Goal: Task Accomplishment & Management: Use online tool/utility

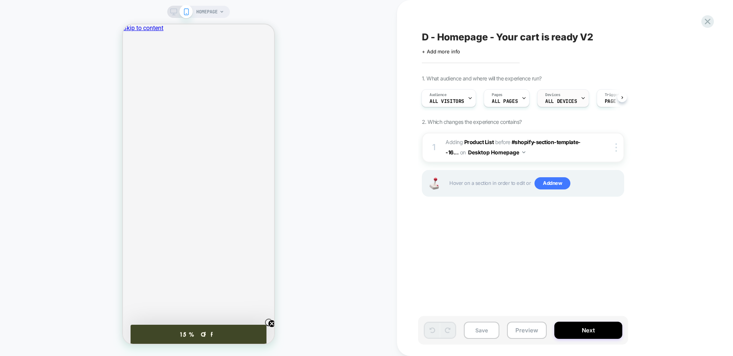
click at [548, 101] on span "ALL DEVICES" at bounding box center [561, 101] width 32 height 5
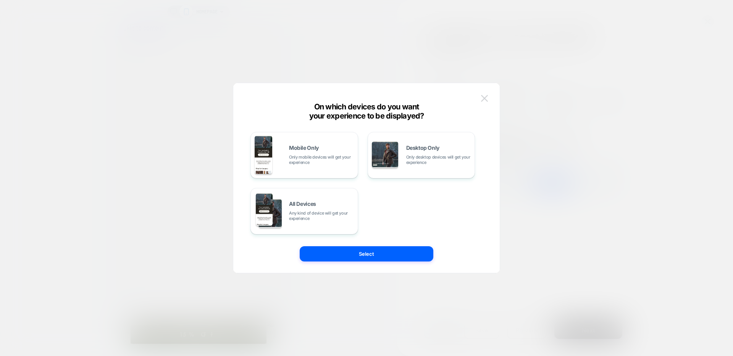
click at [485, 98] on img at bounding box center [484, 98] width 7 height 6
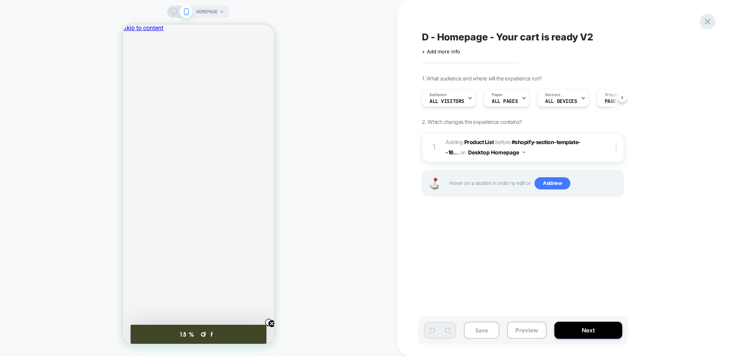
click at [705, 21] on icon at bounding box center [707, 21] width 10 height 10
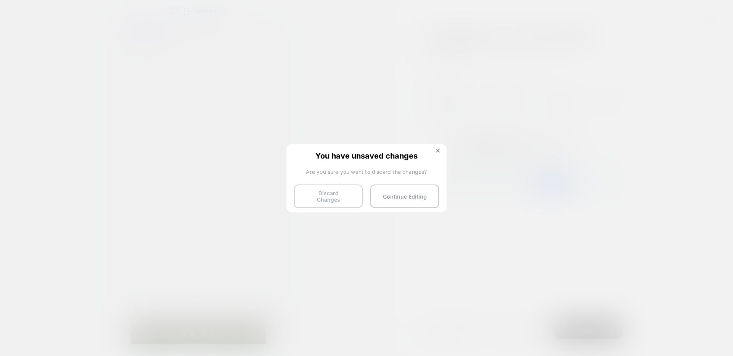
drag, startPoint x: 335, startPoint y: 199, endPoint x: 328, endPoint y: 196, distance: 8.0
click at [335, 199] on button "Discard Changes" at bounding box center [328, 197] width 69 height 24
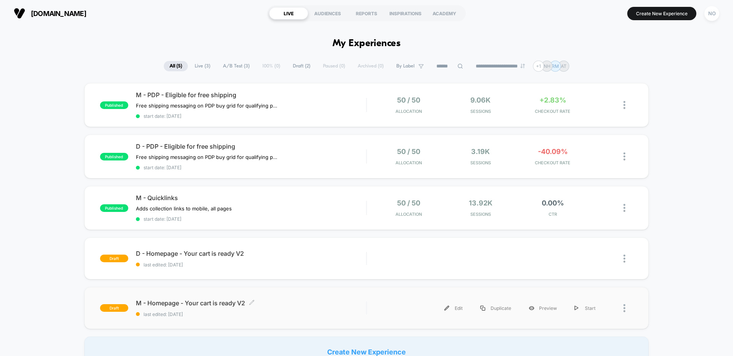
click at [198, 302] on span "M - Homepage - Your cart is ready V2 Click to edit experience details" at bounding box center [251, 304] width 230 height 8
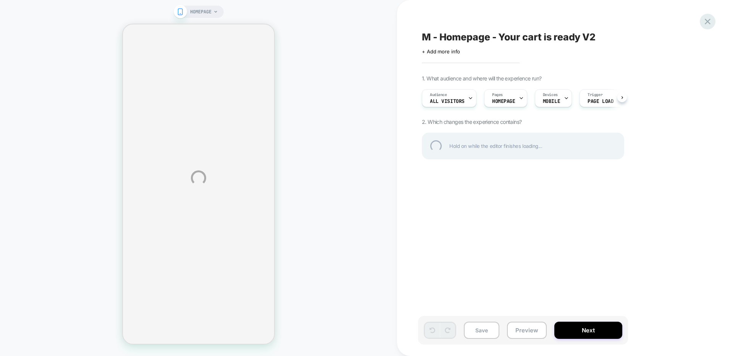
click at [703, 19] on div at bounding box center [707, 22] width 16 height 16
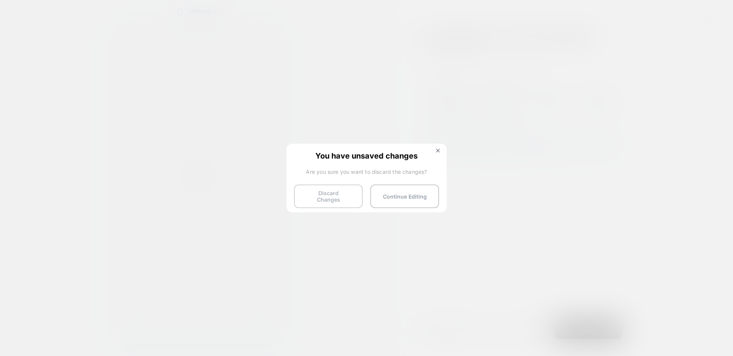
click at [340, 193] on button "Discard Changes" at bounding box center [328, 197] width 69 height 24
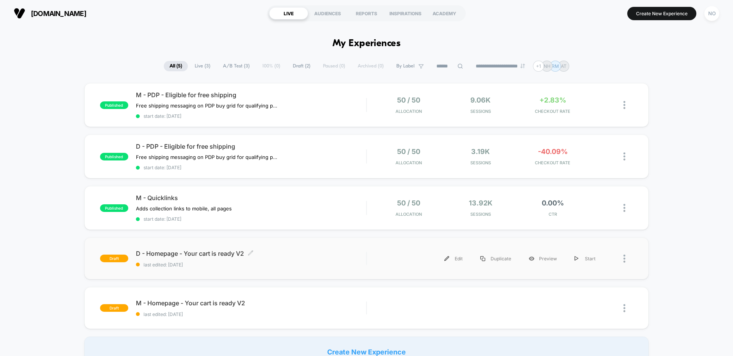
click at [218, 252] on span "D - Homepage - Your cart is ready V2 Click to edit experience details" at bounding box center [251, 254] width 230 height 8
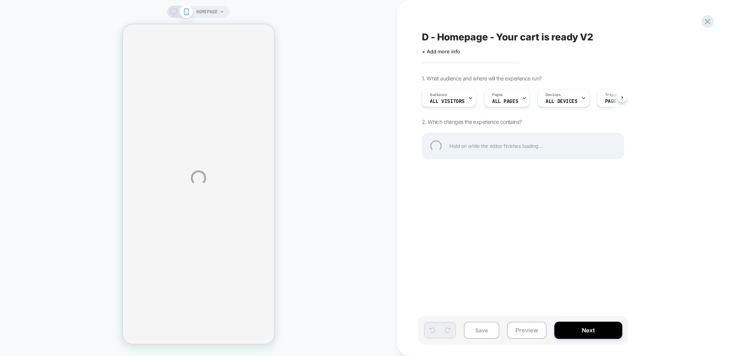
click at [548, 98] on div "HOMEPAGE D - Homepage - Your cart is ready V2 Click to edit experience details …" at bounding box center [366, 178] width 733 height 356
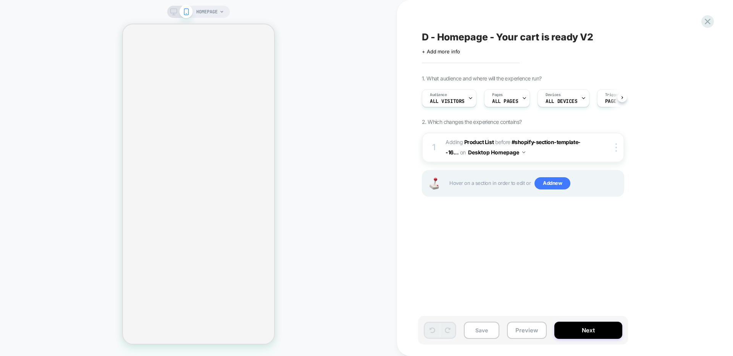
scroll to position [0, 0]
click at [546, 99] on span "ALL DEVICES" at bounding box center [561, 101] width 32 height 5
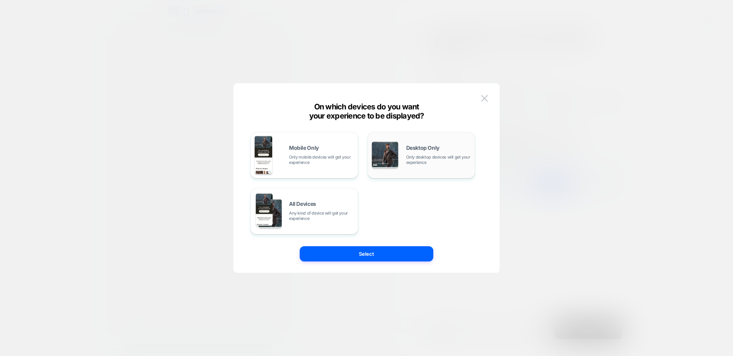
click at [416, 146] on span "Desktop Only" at bounding box center [422, 147] width 33 height 5
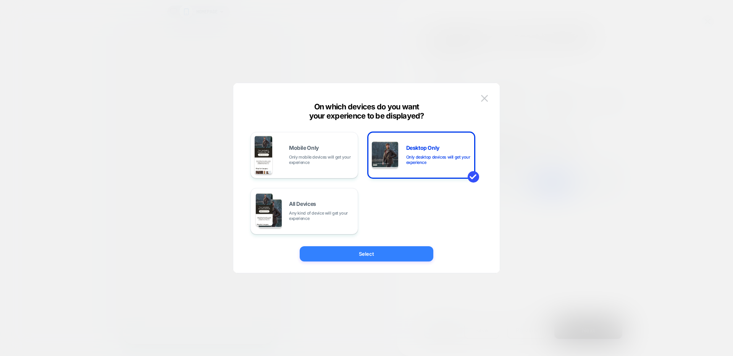
click at [376, 255] on button "Select" at bounding box center [367, 253] width 134 height 15
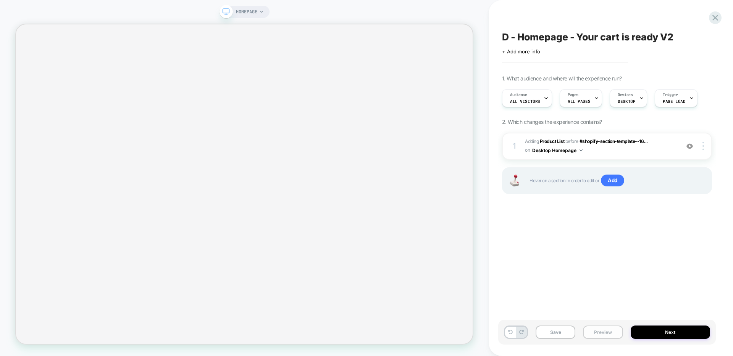
click at [601, 337] on button "Preview" at bounding box center [603, 332] width 40 height 13
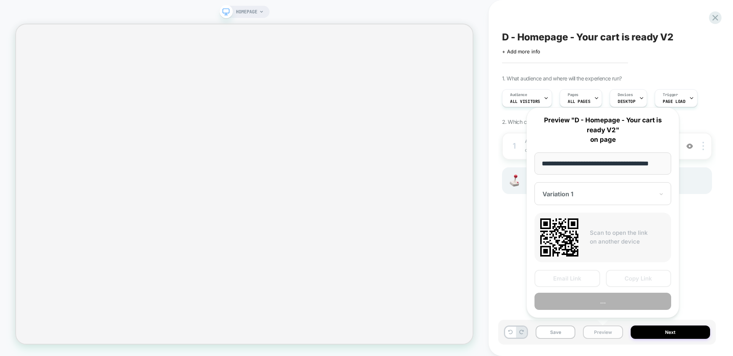
scroll to position [0, 13]
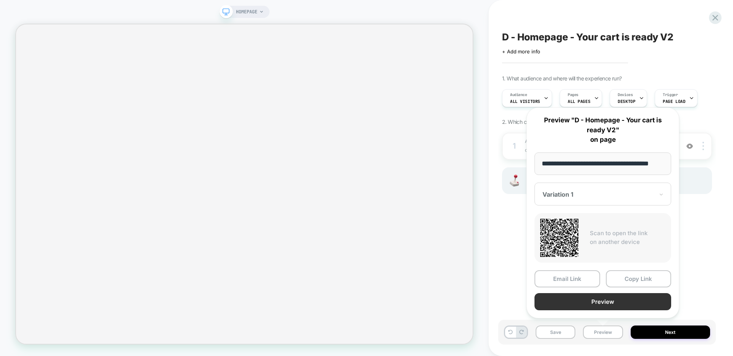
click at [591, 303] on button "Preview" at bounding box center [602, 301] width 137 height 17
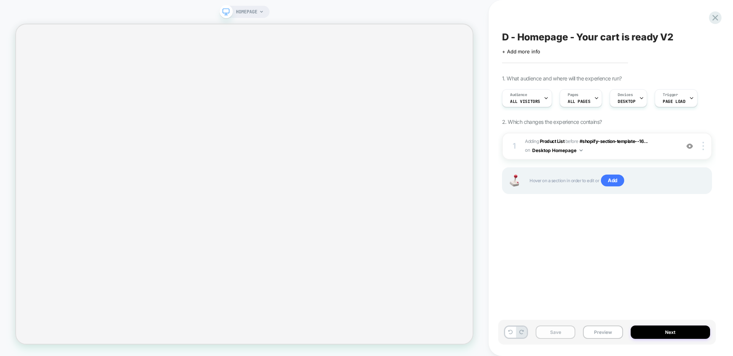
click at [552, 332] on button "Save" at bounding box center [555, 332] width 40 height 13
click at [598, 153] on span "#_loomi_addon_1758318302154 Adding Product List BEFORE #shopify-section-templat…" at bounding box center [600, 146] width 151 height 18
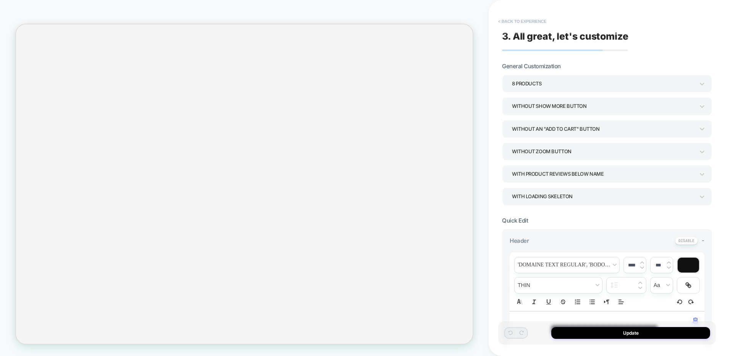
click at [500, 19] on button "< Back to experience" at bounding box center [522, 21] width 56 height 12
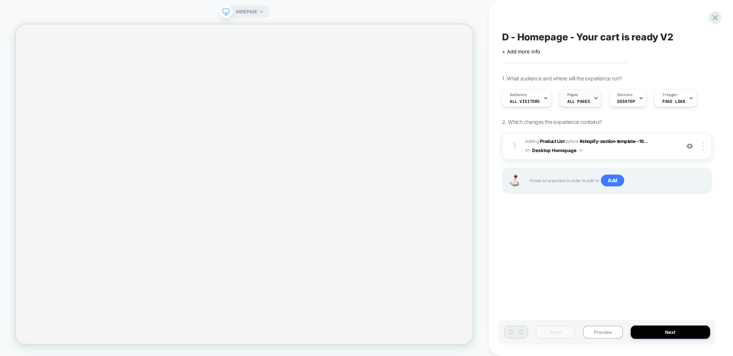
click at [574, 101] on span "ALL PAGES" at bounding box center [578, 101] width 23 height 5
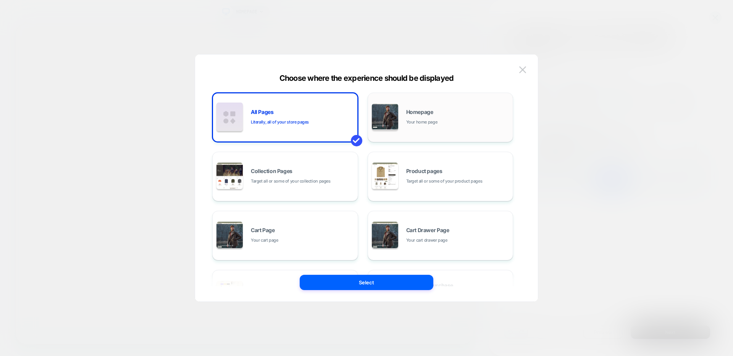
click at [442, 116] on div "Homepage Your home page" at bounding box center [457, 118] width 103 height 16
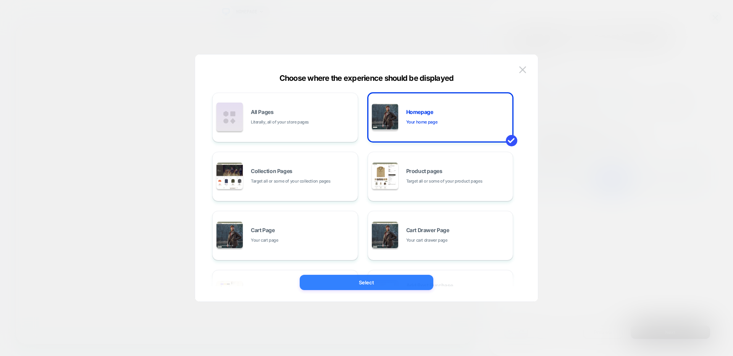
click at [394, 280] on button "Select" at bounding box center [367, 282] width 134 height 15
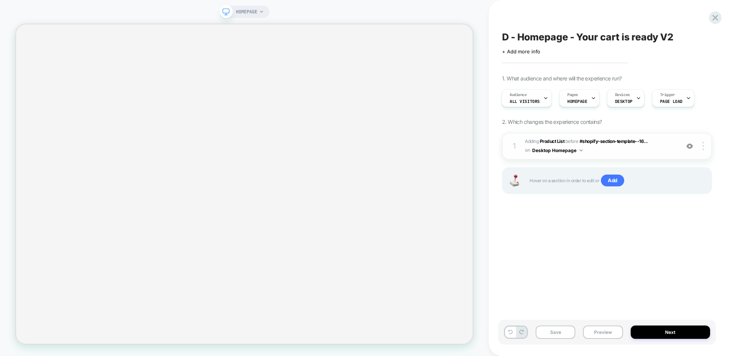
click at [652, 153] on span "#_loomi_addon_1758318302154 Adding Product List BEFORE #shopify-section-templat…" at bounding box center [600, 146] width 151 height 18
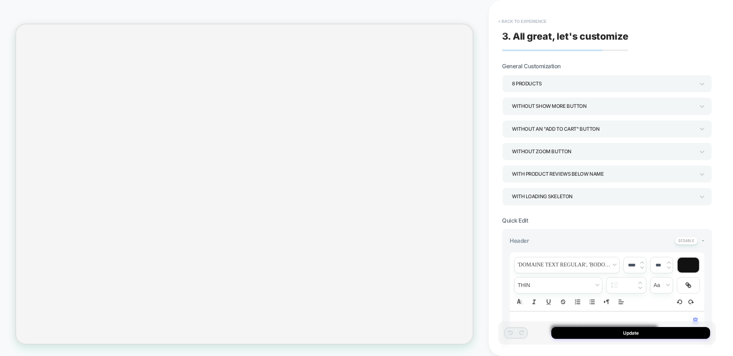
click at [519, 22] on button "< Back to experience" at bounding box center [522, 21] width 56 height 12
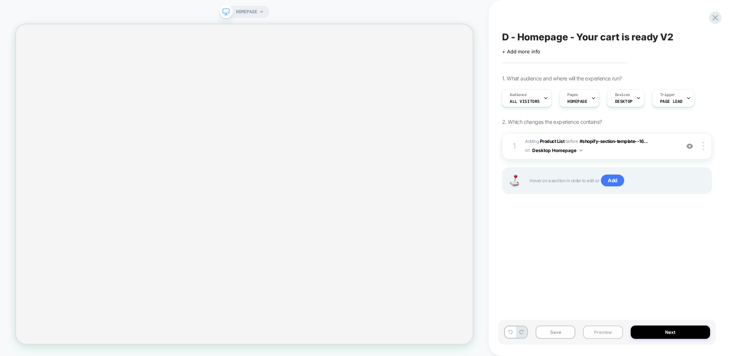
click at [596, 335] on button "Preview" at bounding box center [603, 332] width 40 height 13
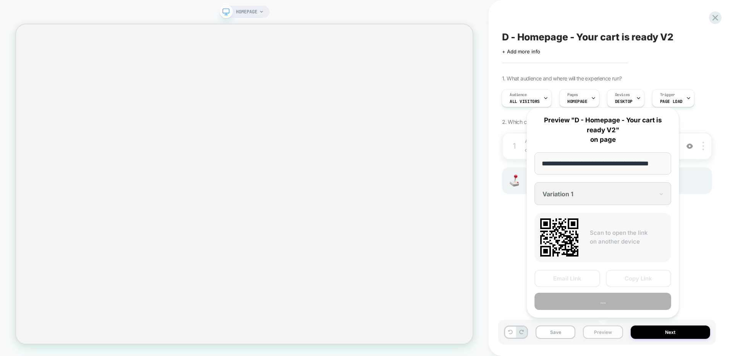
scroll to position [0, 13]
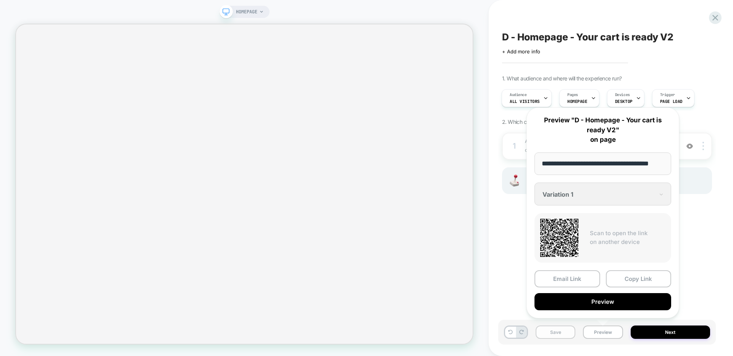
click at [559, 332] on button "Save" at bounding box center [555, 332] width 40 height 13
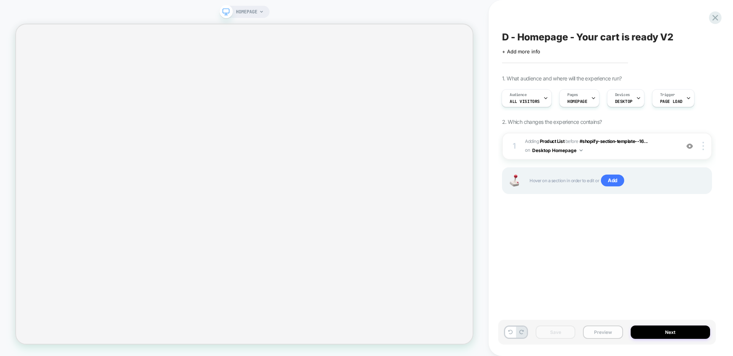
click at [598, 331] on button "Preview" at bounding box center [603, 332] width 40 height 13
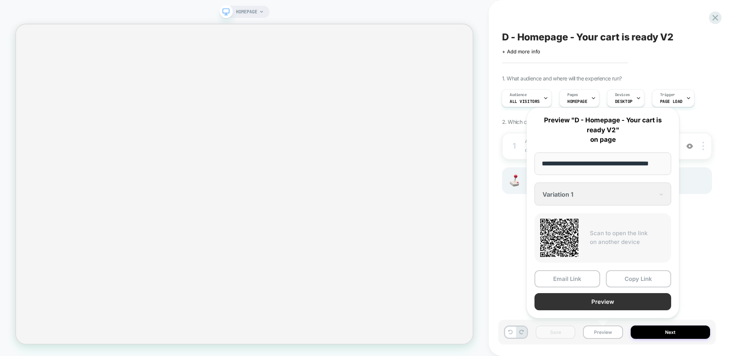
click at [580, 303] on button "Preview" at bounding box center [602, 301] width 137 height 17
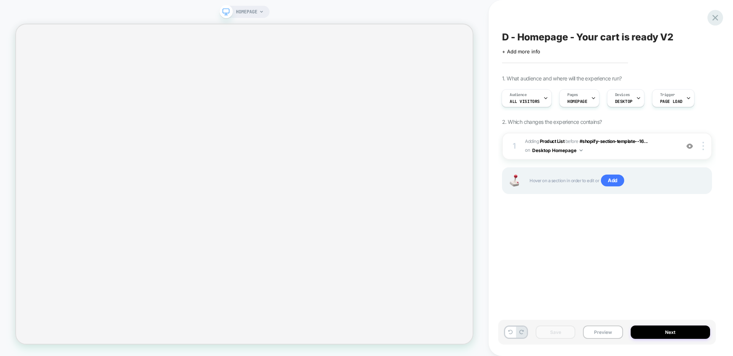
click at [715, 16] on icon at bounding box center [715, 18] width 10 height 10
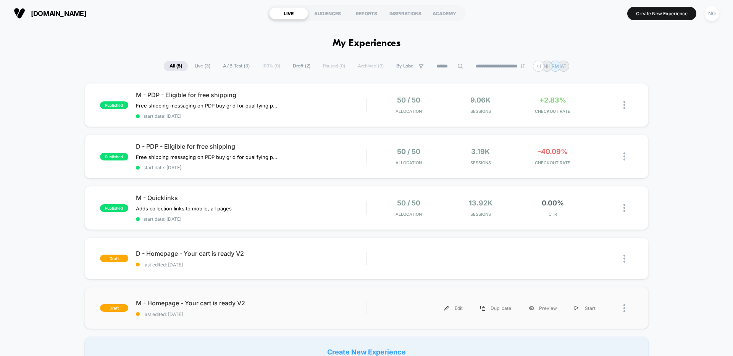
click at [303, 298] on div "draft M - Homepage - Your cart is ready V2 last edited: [DATE] Edit Duplicate P…" at bounding box center [366, 308] width 564 height 42
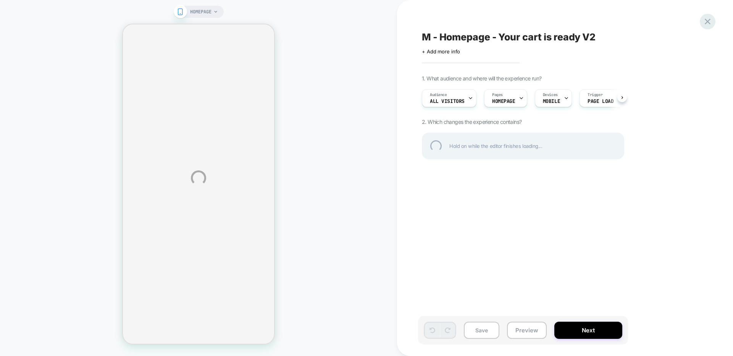
click at [704, 23] on div at bounding box center [707, 22] width 16 height 16
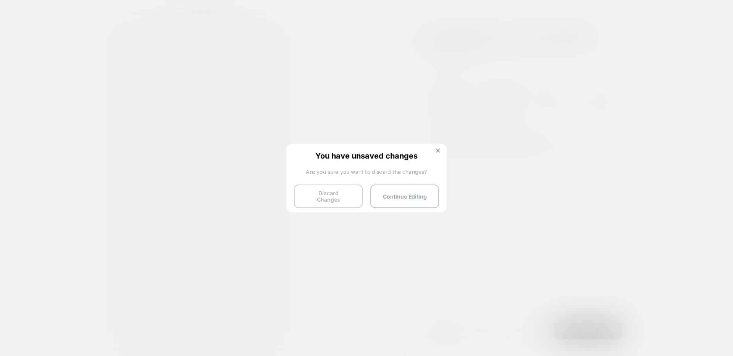
click at [337, 193] on button "Discard Changes" at bounding box center [328, 197] width 69 height 24
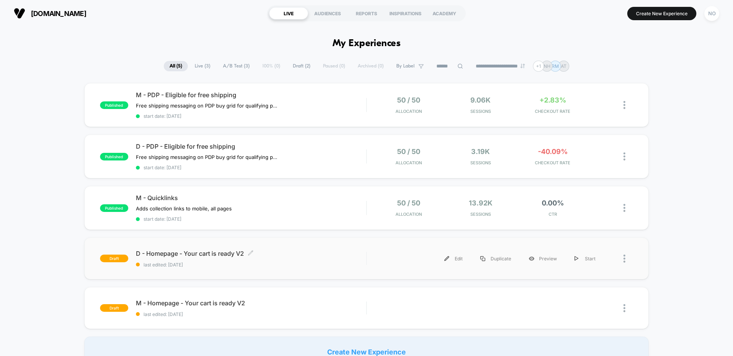
click at [308, 251] on span "D - Homepage - Your cart is ready V2 Click to edit experience details" at bounding box center [251, 254] width 230 height 8
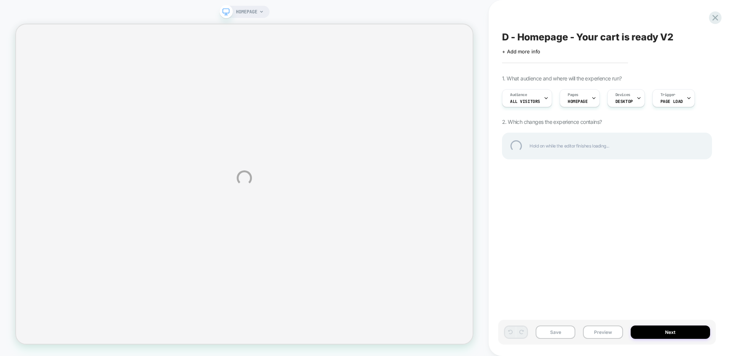
click at [261, 8] on div "HOMEPAGE D - Homepage - Your cart is ready V2 Click to edit experience details …" at bounding box center [366, 178] width 733 height 356
click at [715, 20] on div at bounding box center [715, 18] width 16 height 16
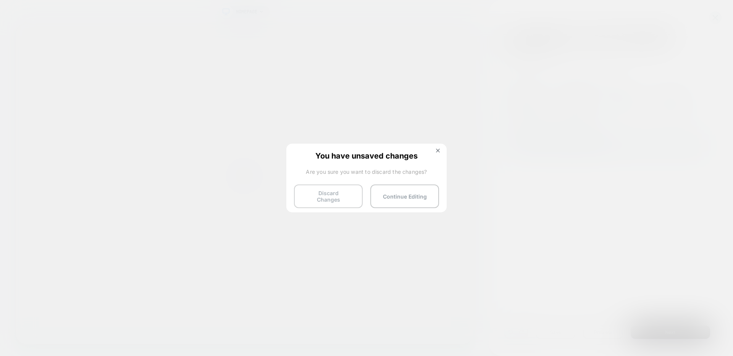
click at [337, 202] on button "Discard Changes" at bounding box center [328, 197] width 69 height 24
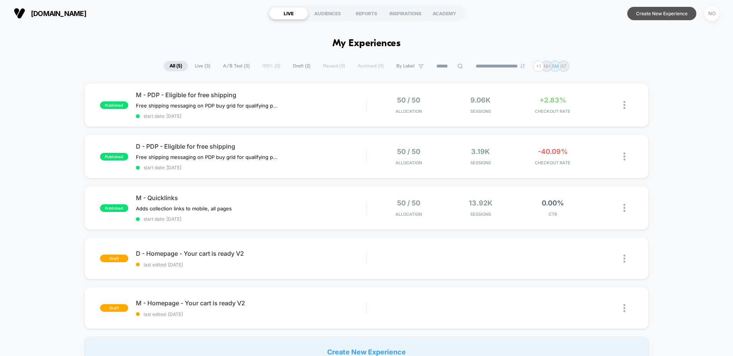
click at [648, 14] on button "Create New Experience" at bounding box center [661, 13] width 69 height 13
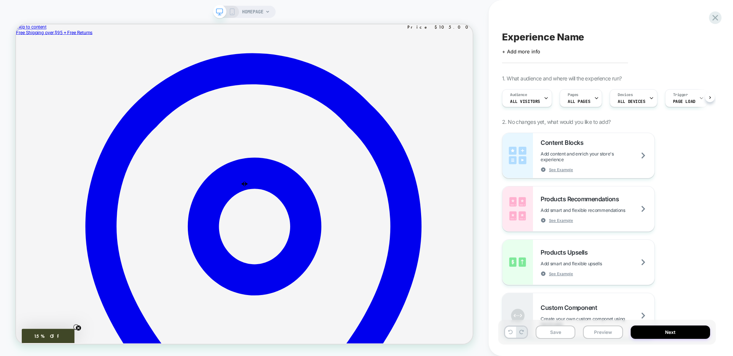
scroll to position [0, 0]
click at [604, 217] on div "Products Recommendations Add smart and flexible recommendations See Example" at bounding box center [597, 209] width 114 height 28
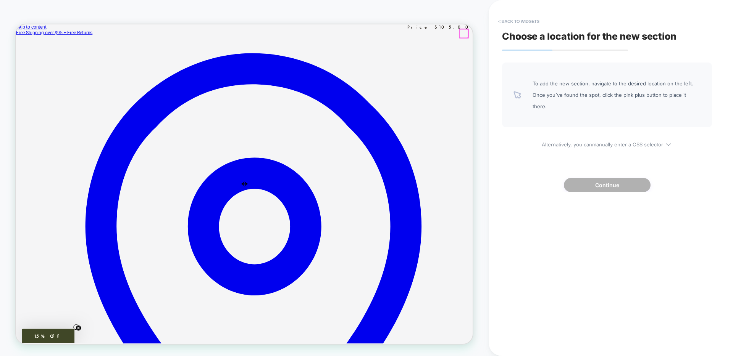
click at [611, 33] on div at bounding box center [612, 36] width 11 height 11
click at [580, 46] on div "Append Before" at bounding box center [592, 42] width 47 height 8
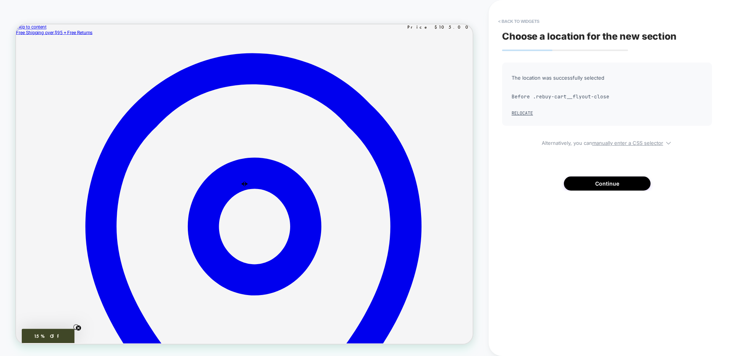
click at [498, 21] on button "< Back to widgets" at bounding box center [518, 21] width 49 height 12
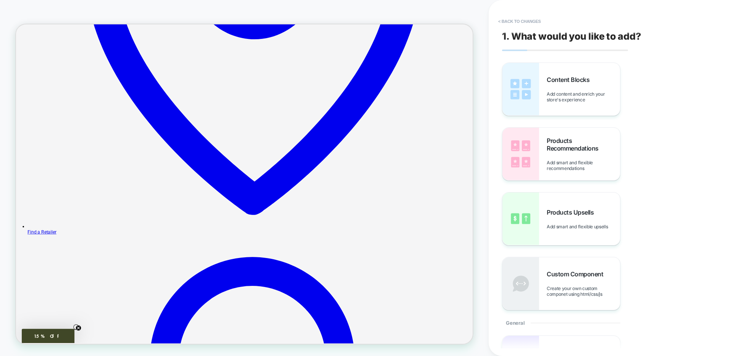
scroll to position [375, 0]
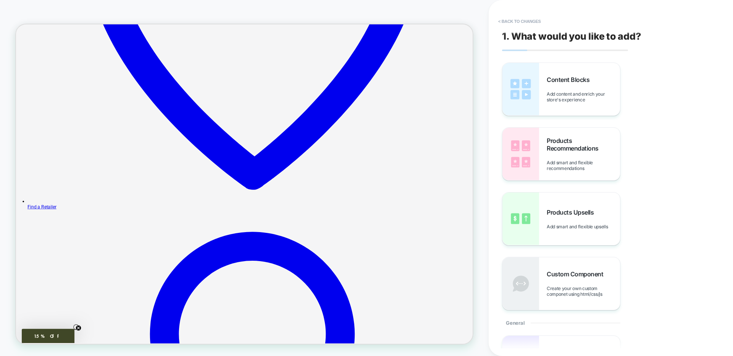
click at [562, 155] on div "Products Recommendations Add smart and flexible recommendations" at bounding box center [582, 154] width 73 height 34
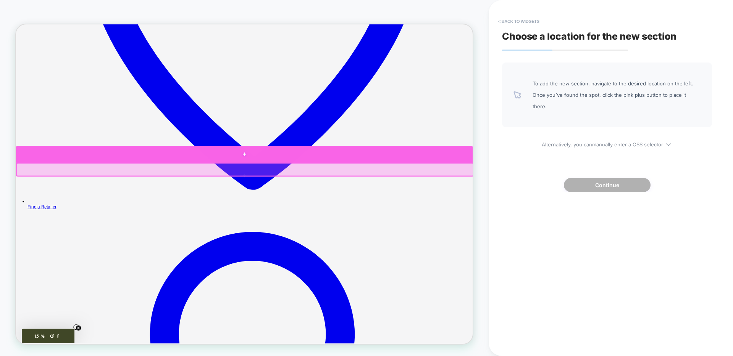
click at [507, 204] on div at bounding box center [320, 198] width 609 height 23
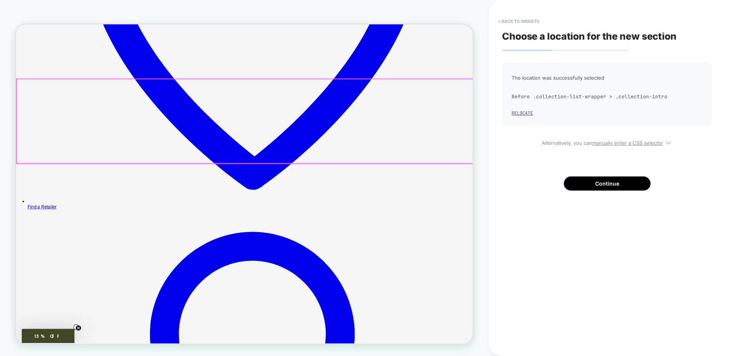
scroll to position [364, 0]
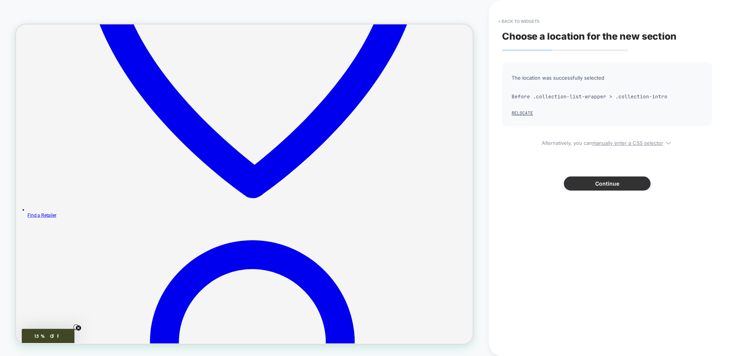
click at [614, 185] on button "Continue" at bounding box center [607, 184] width 87 height 14
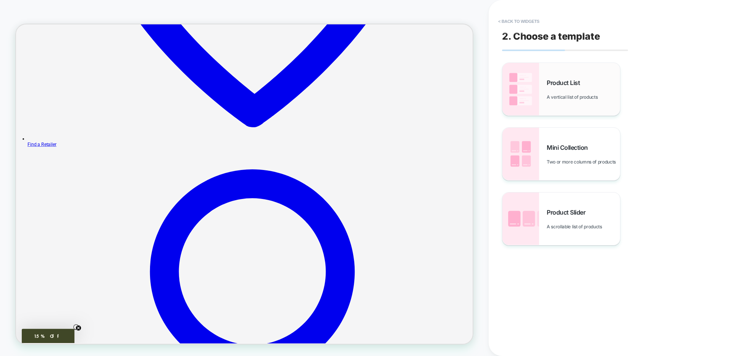
scroll to position [459, 0]
click at [548, 93] on div "Product List A vertical list of products" at bounding box center [582, 89] width 73 height 21
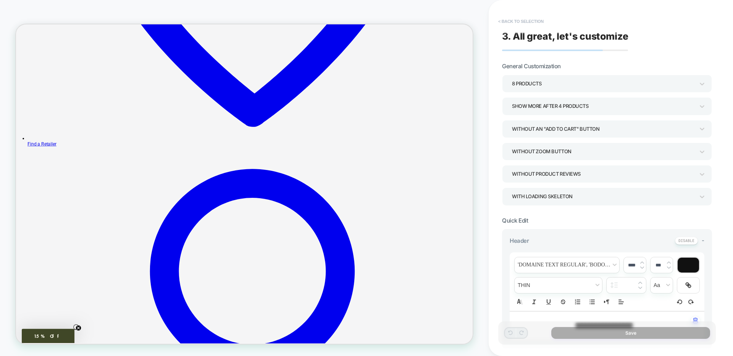
click at [502, 19] on button "< Back to selection" at bounding box center [520, 21] width 53 height 12
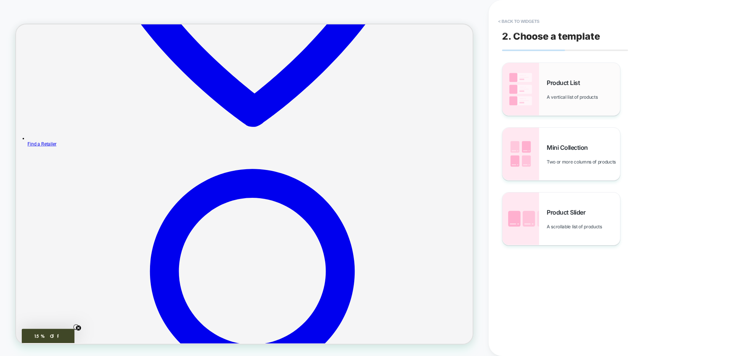
scroll to position [452, 0]
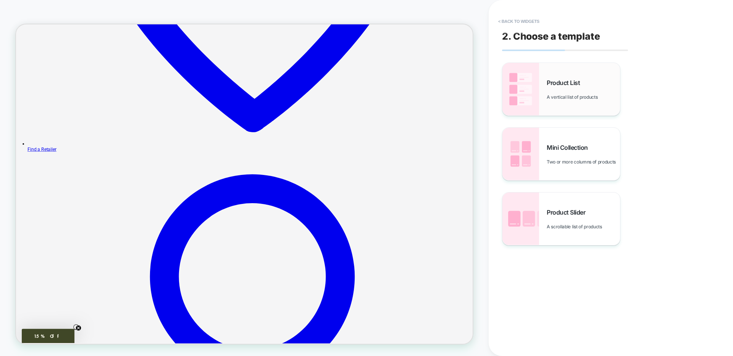
click at [556, 104] on div "Product List A vertical list of products" at bounding box center [561, 89] width 118 height 53
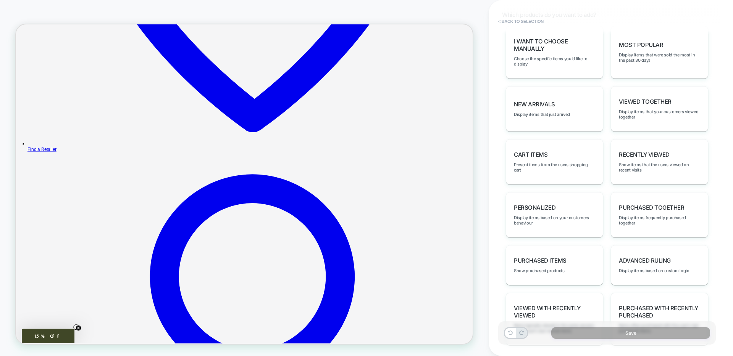
scroll to position [401, 0]
click at [579, 162] on div "Cart Items Present items from the users shopping cart" at bounding box center [554, 163] width 97 height 45
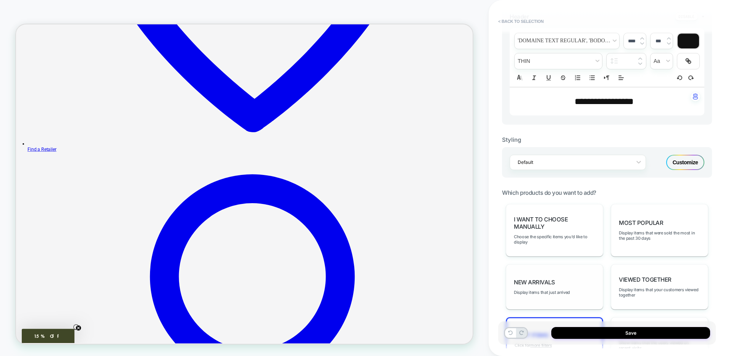
scroll to position [19, 0]
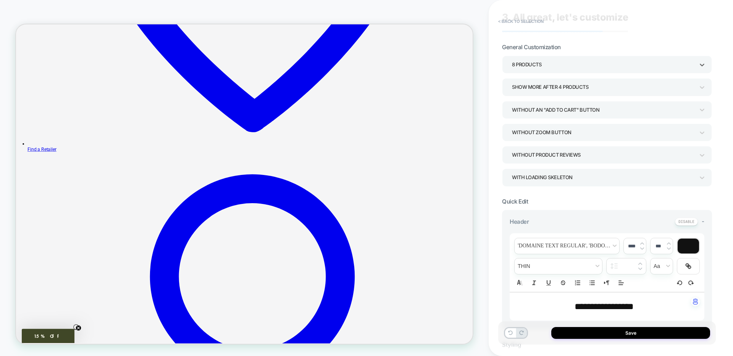
click at [643, 65] on div "8 Products" at bounding box center [603, 65] width 182 height 10
click at [643, 65] on div at bounding box center [366, 178] width 733 height 356
click at [624, 90] on div "Show more after 4 Products" at bounding box center [603, 87] width 182 height 10
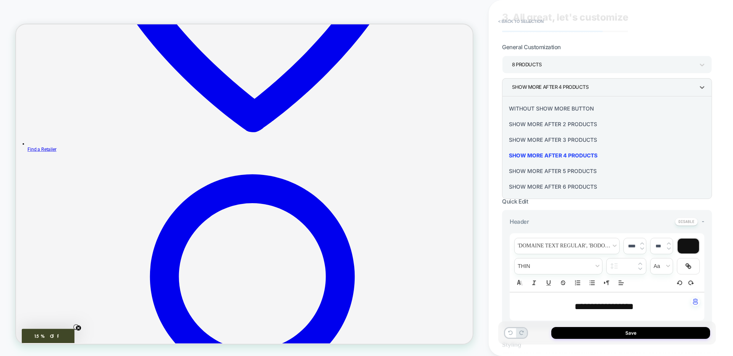
click at [624, 90] on div at bounding box center [366, 178] width 733 height 356
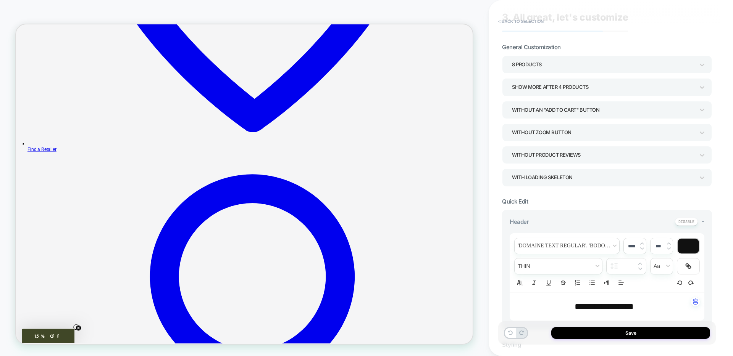
click at [617, 110] on div "Without an "add to cart" button" at bounding box center [603, 110] width 182 height 10
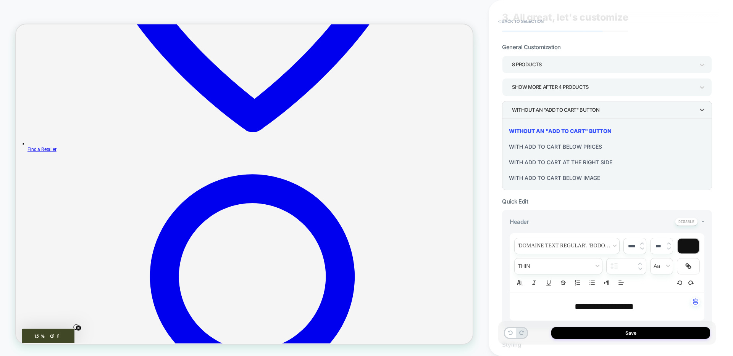
click at [617, 110] on div at bounding box center [366, 178] width 733 height 356
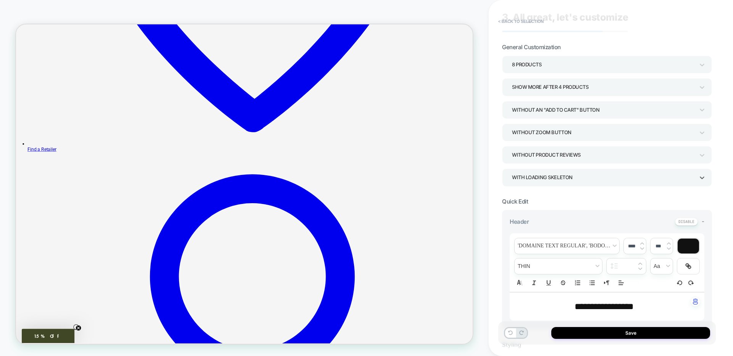
click at [612, 182] on div "WITH LOADING SKELETON" at bounding box center [603, 177] width 182 height 10
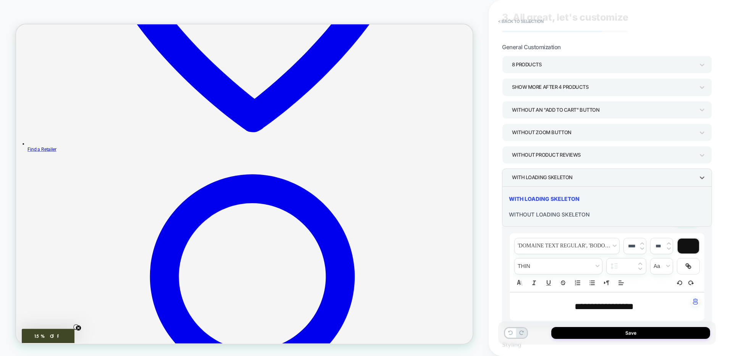
click at [612, 182] on div at bounding box center [366, 178] width 733 height 356
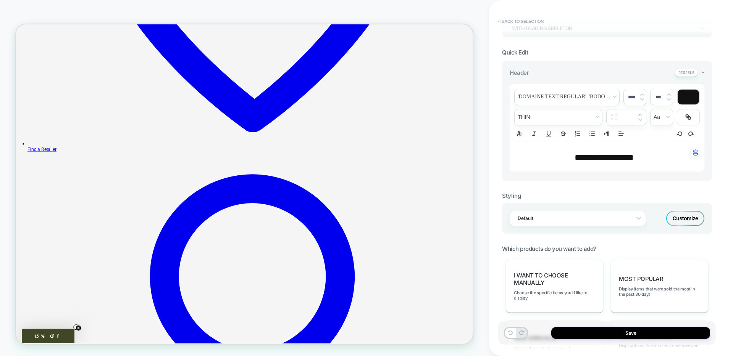
scroll to position [170, 0]
click at [517, 20] on button "< Back to selection" at bounding box center [520, 21] width 53 height 12
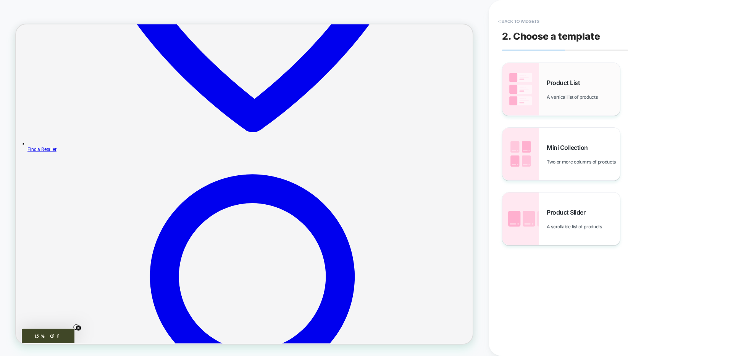
click at [544, 76] on div "Product List A vertical list of products" at bounding box center [561, 89] width 118 height 53
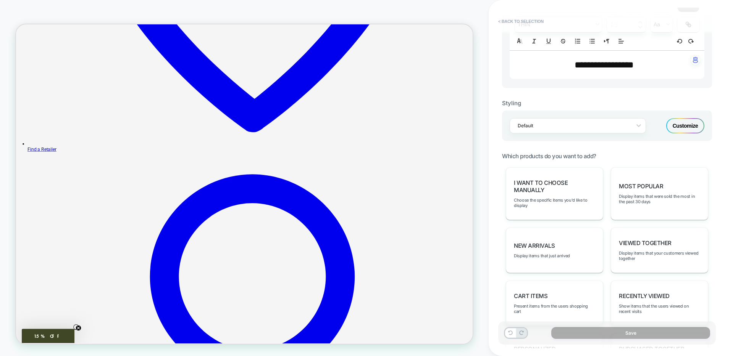
scroll to position [258, 0]
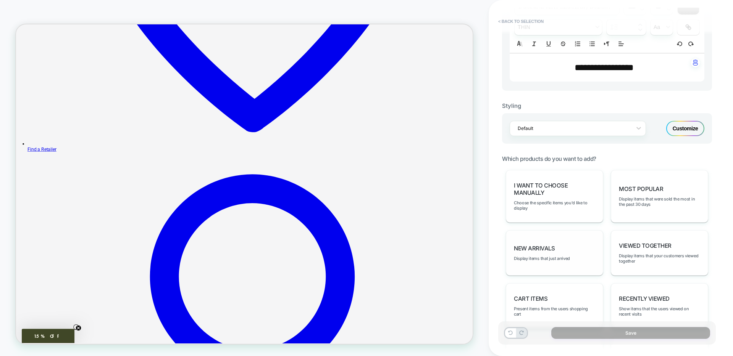
click at [555, 246] on div "New Arrivals Display items that just arrived" at bounding box center [554, 252] width 97 height 45
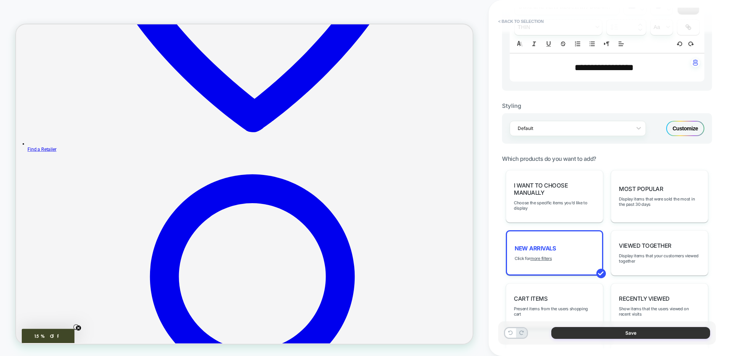
click at [589, 331] on button "Save" at bounding box center [630, 333] width 159 height 12
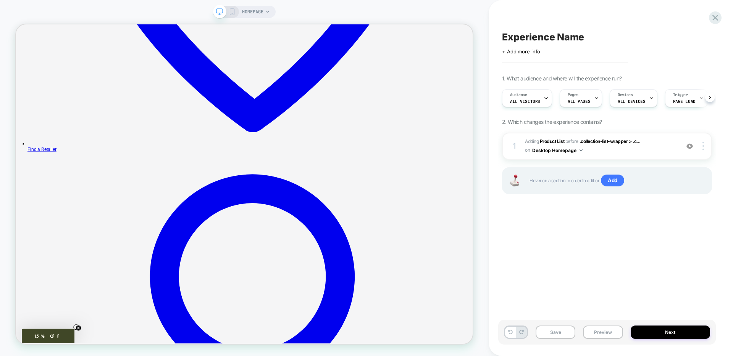
scroll to position [0, 0]
click at [660, 151] on span "#_loomi_addon_1758728950650 Adding Product List BEFORE .collection-list-wrapper…" at bounding box center [600, 146] width 151 height 18
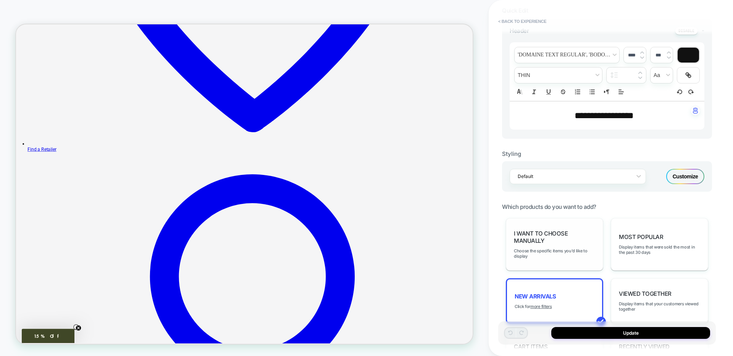
scroll to position [241, 0]
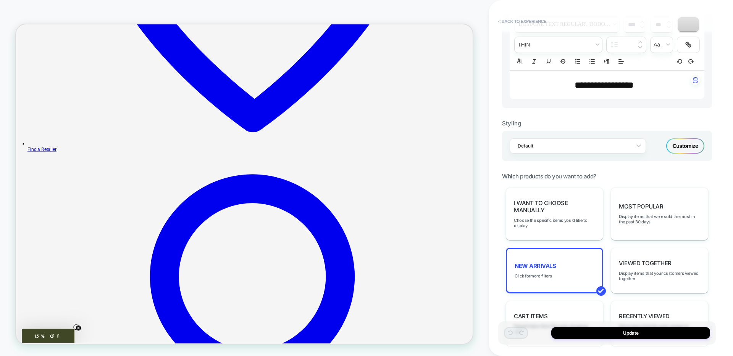
click at [685, 146] on div "Customize" at bounding box center [685, 146] width 38 height 15
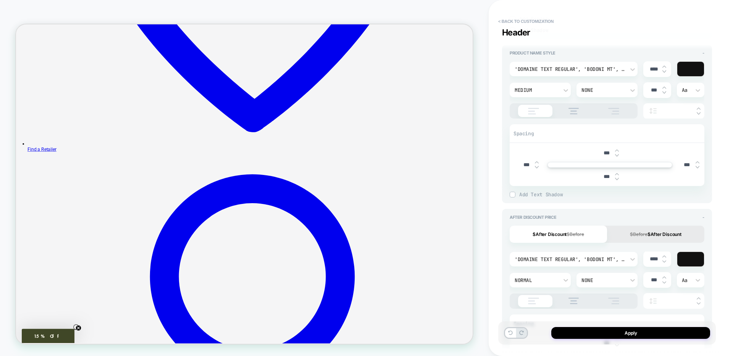
scroll to position [97, 0]
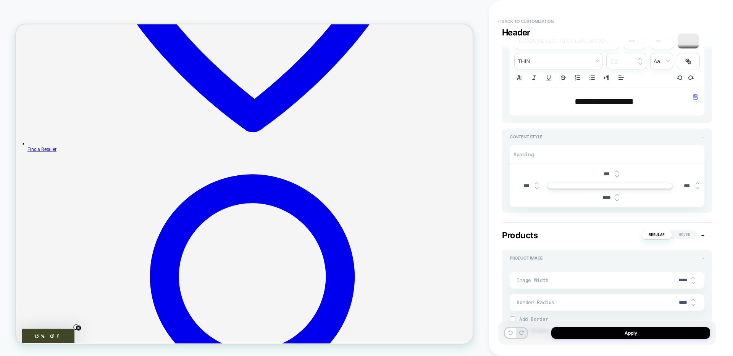
type textarea "*"
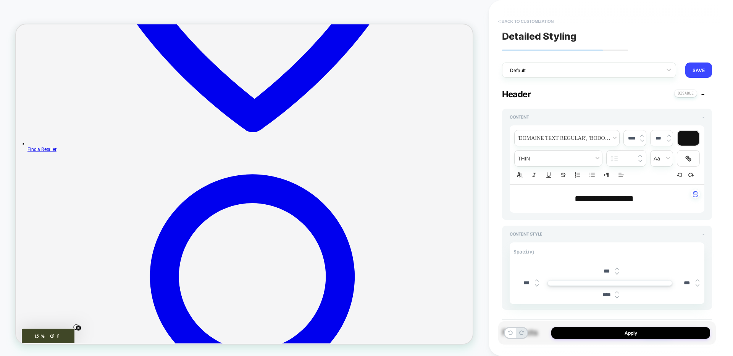
click at [513, 19] on button "< Back to customization" at bounding box center [525, 21] width 63 height 12
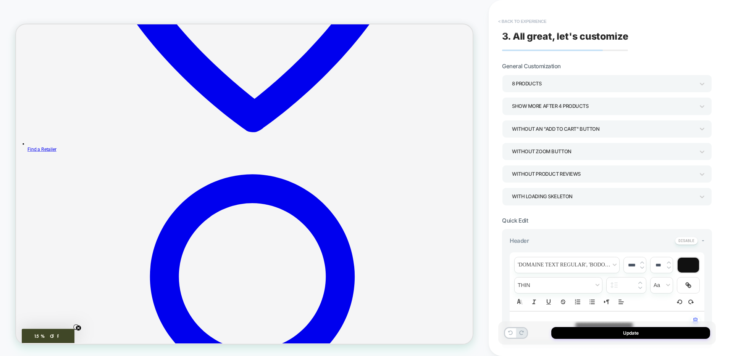
click at [507, 20] on button "< Back to experience" at bounding box center [522, 21] width 56 height 12
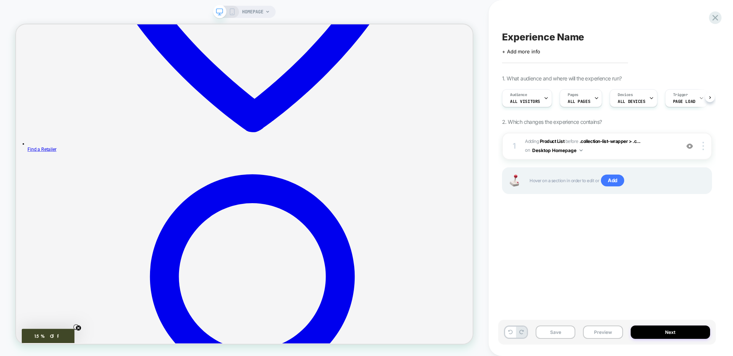
scroll to position [0, 0]
click at [610, 179] on span "Add" at bounding box center [612, 181] width 23 height 12
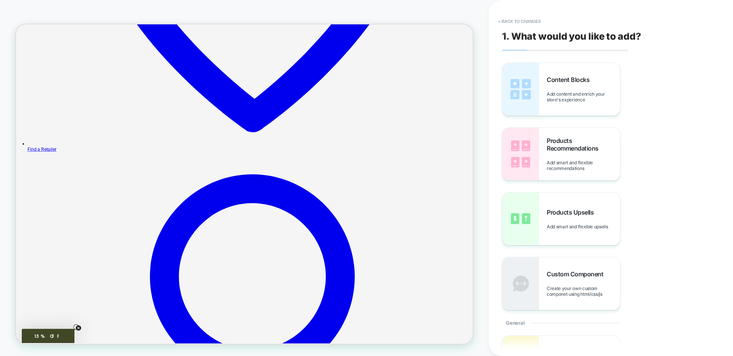
click at [544, 156] on div "Products Recommendations Add smart and flexible recommendations" at bounding box center [561, 154] width 118 height 53
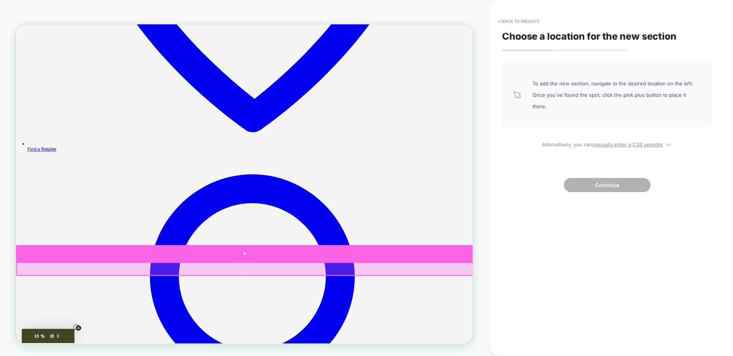
click at [176, 334] on div at bounding box center [320, 330] width 609 height 23
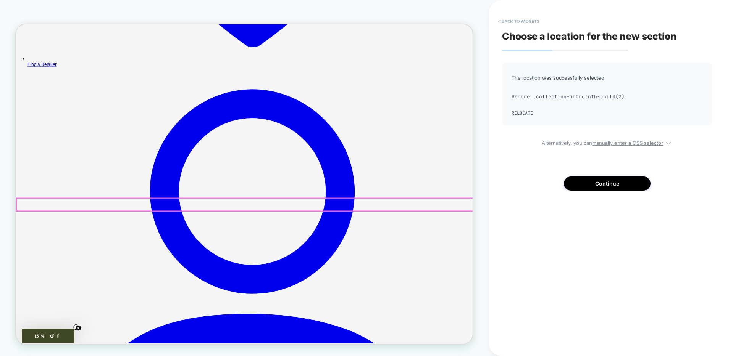
scroll to position [567, 0]
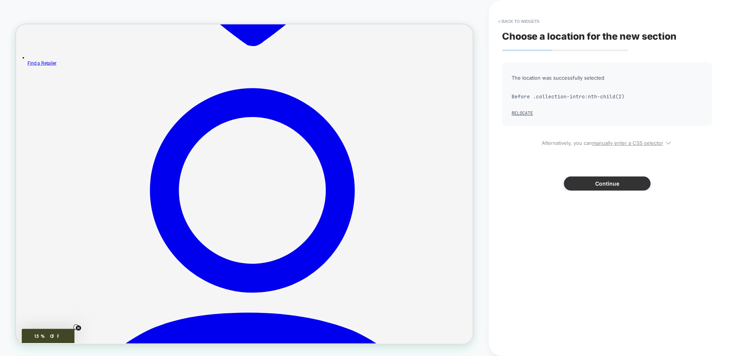
click at [601, 181] on button "Continue" at bounding box center [607, 184] width 87 height 14
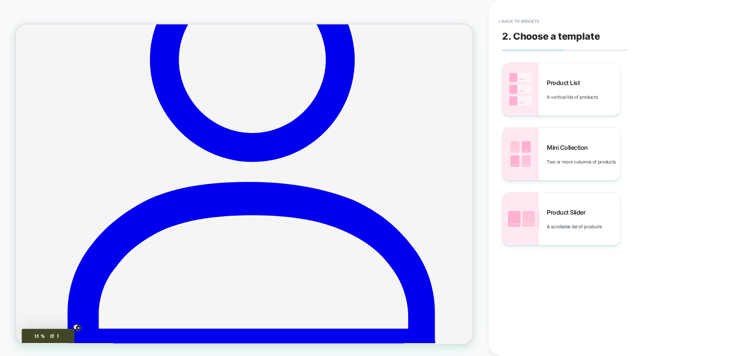
scroll to position [638, 0]
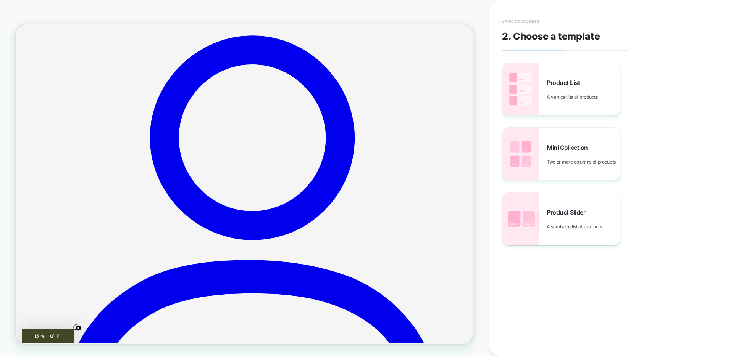
click at [525, 21] on button "< Back to widgets" at bounding box center [518, 21] width 49 height 12
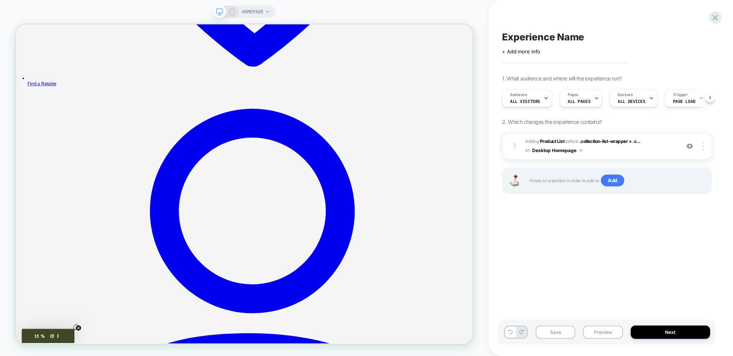
scroll to position [0, 0]
click at [712, 19] on icon at bounding box center [715, 18] width 10 height 10
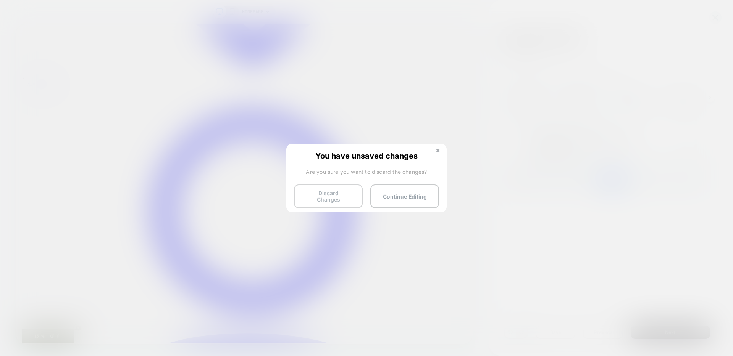
click at [310, 189] on button "Discard Changes" at bounding box center [328, 197] width 69 height 24
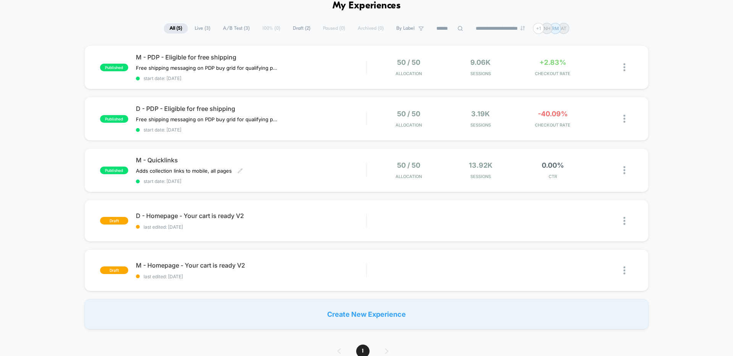
scroll to position [39, 0]
